Goal: Task Accomplishment & Management: Manage account settings

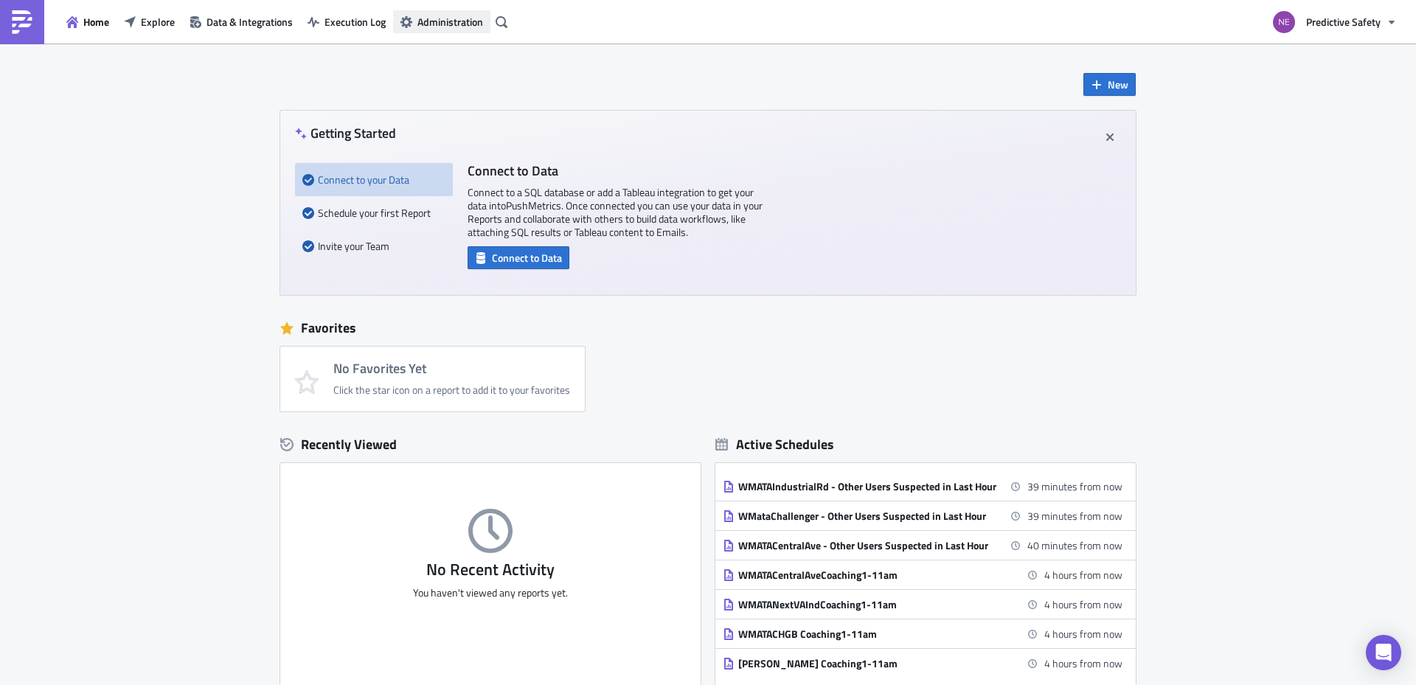
click at [422, 23] on span "Administration" at bounding box center [450, 21] width 66 height 15
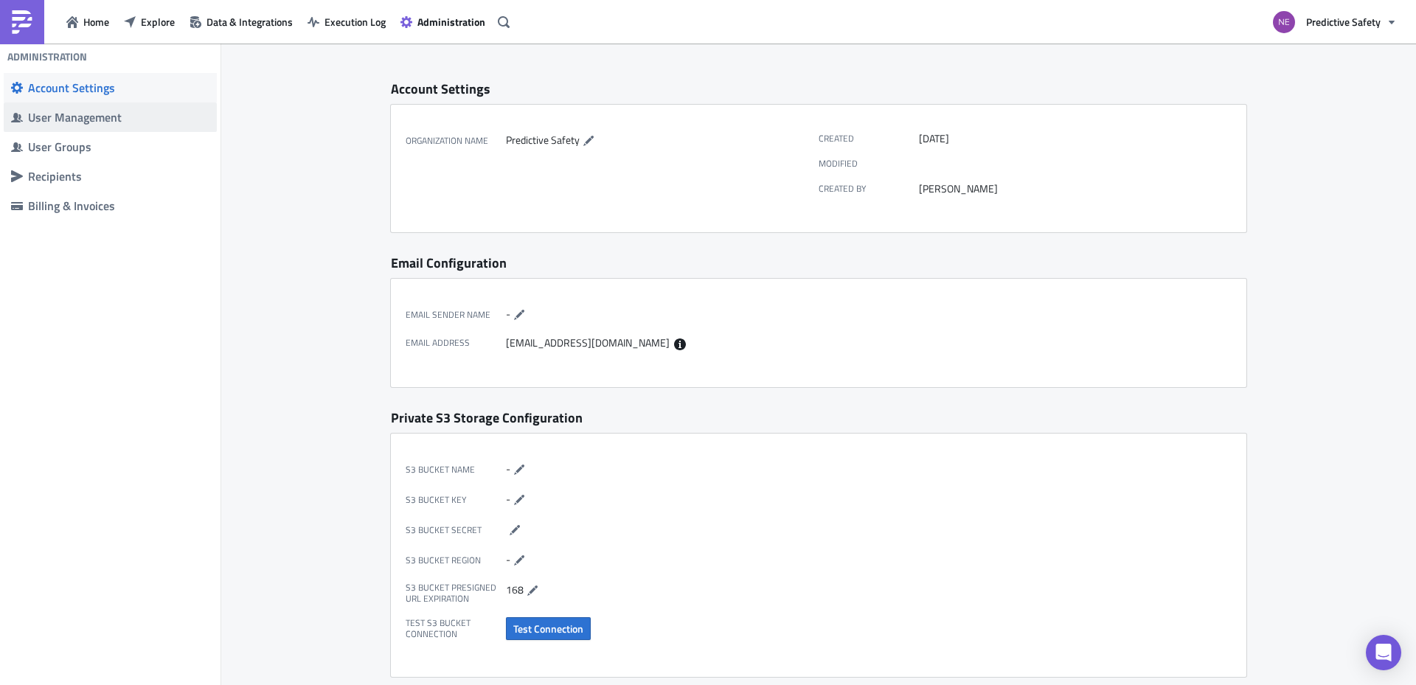
click at [66, 124] on div "User Management" at bounding box center [118, 117] width 181 height 15
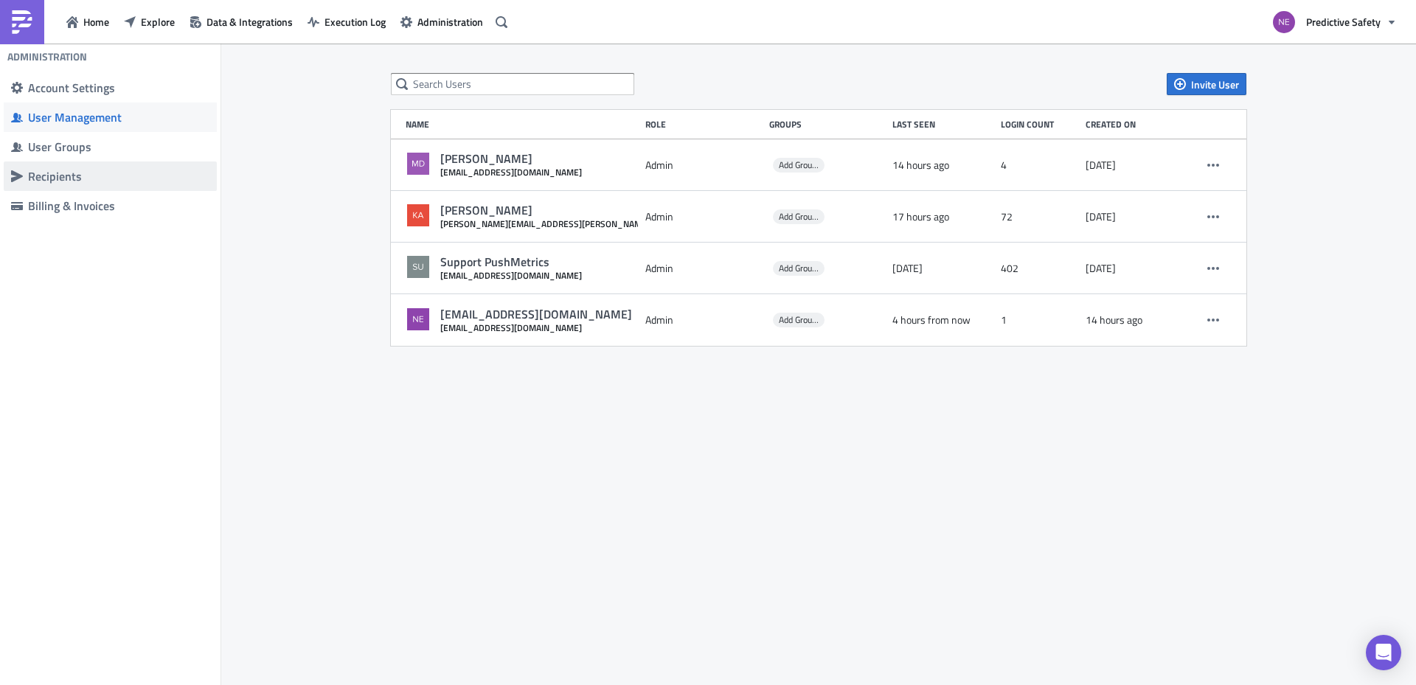
click at [82, 185] on span "Recipients" at bounding box center [110, 177] width 213 height 30
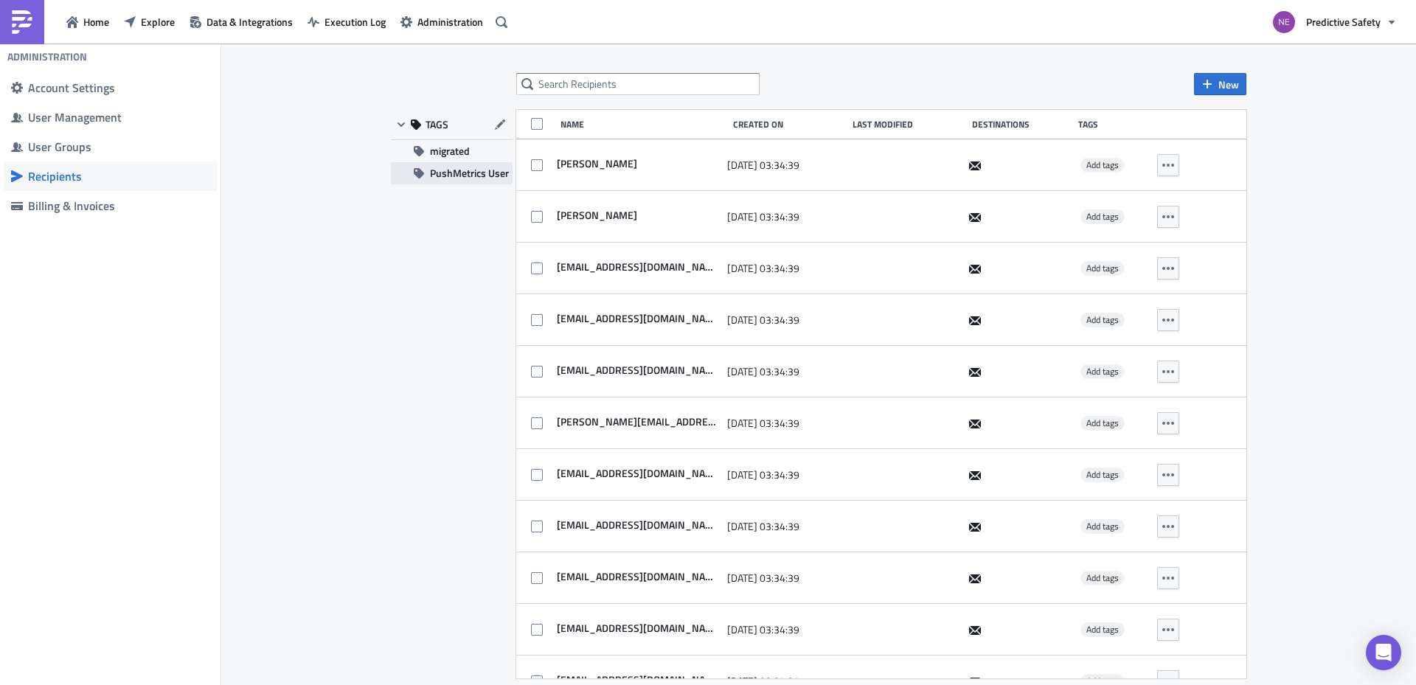
click at [460, 176] on span "PushMetrics User" at bounding box center [469, 173] width 79 height 22
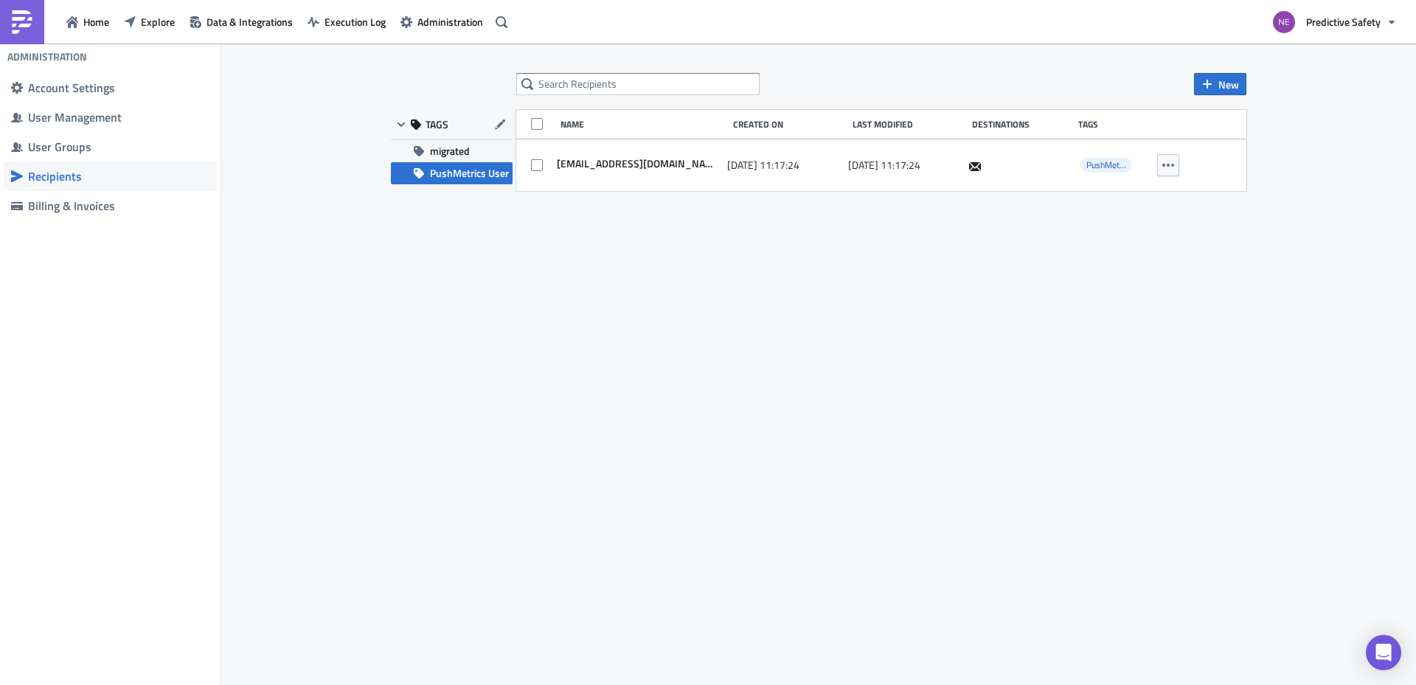
click at [457, 172] on span "PushMetrics User" at bounding box center [469, 173] width 79 height 22
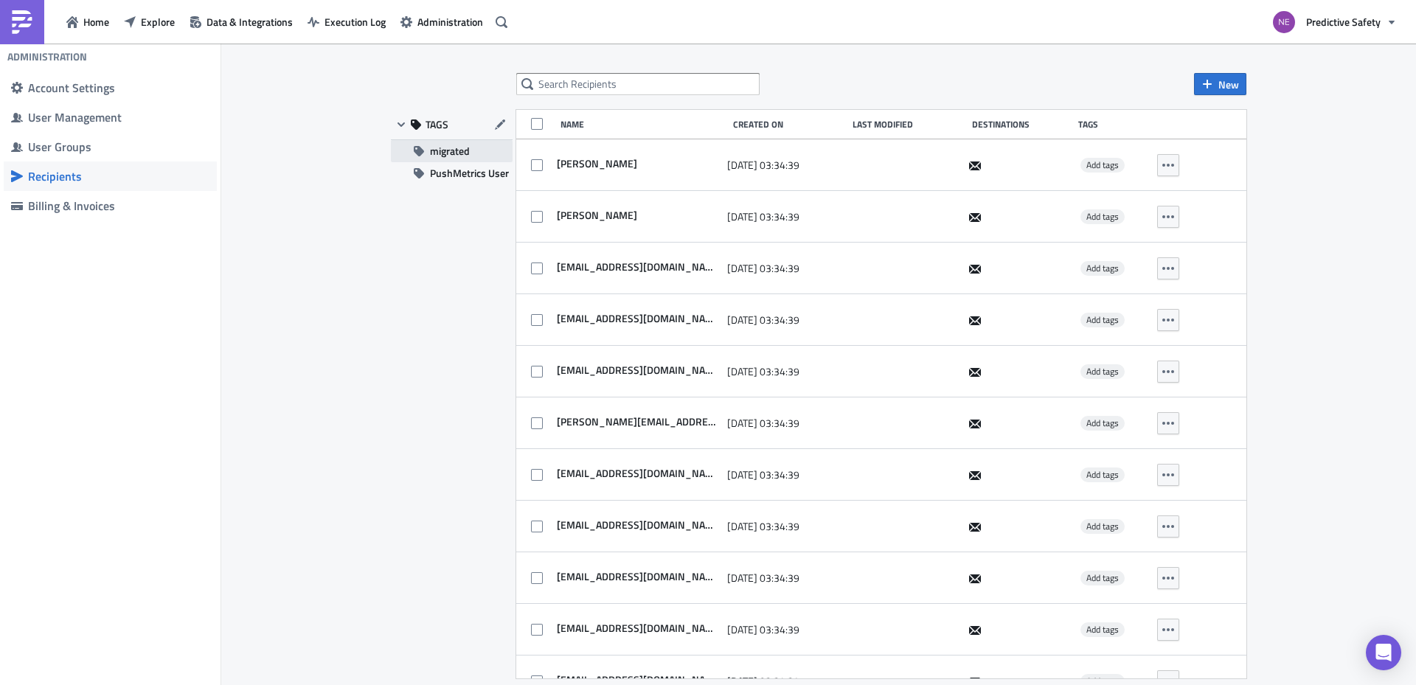
click at [448, 145] on span "migrated" at bounding box center [450, 151] width 40 height 22
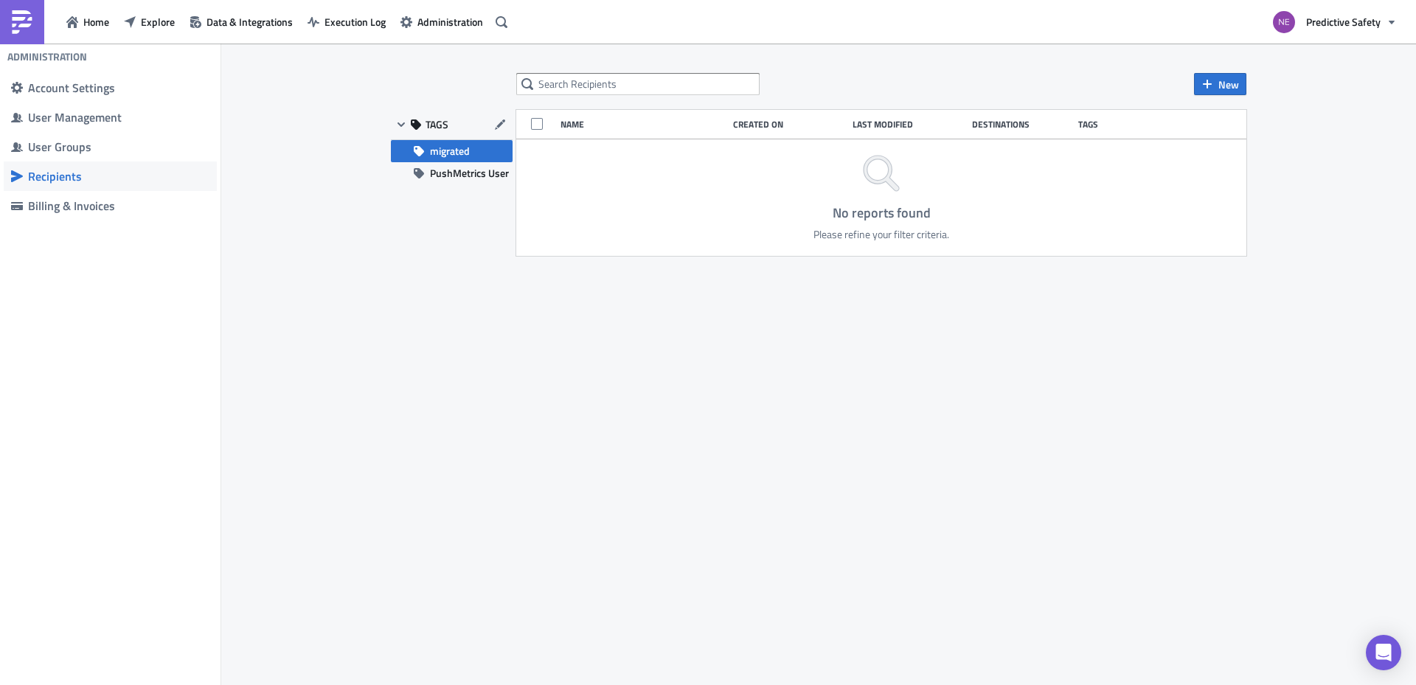
click at [448, 145] on span "migrated" at bounding box center [450, 151] width 40 height 22
